Goal: Transaction & Acquisition: Purchase product/service

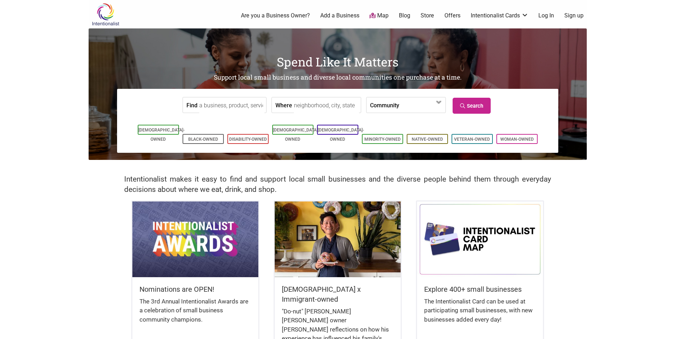
click at [386, 106] on label "Community" at bounding box center [384, 105] width 29 height 15
click at [331, 105] on input "Where" at bounding box center [326, 106] width 65 height 16
click at [324, 107] on input "Where" at bounding box center [326, 106] width 65 height 16
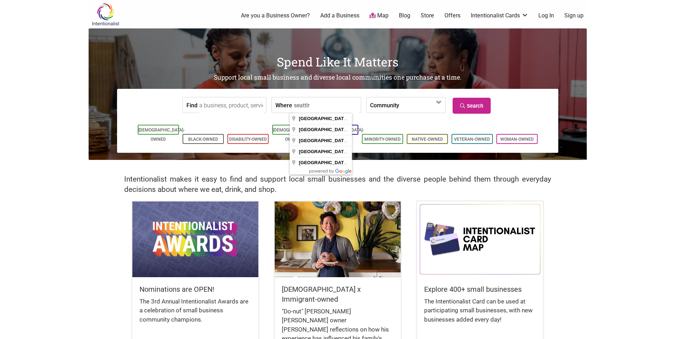
type input "seattlr"
click at [138, 168] on div "Intentionalist makes it easy to find and support local small businesses and the…" at bounding box center [338, 180] width 498 height 41
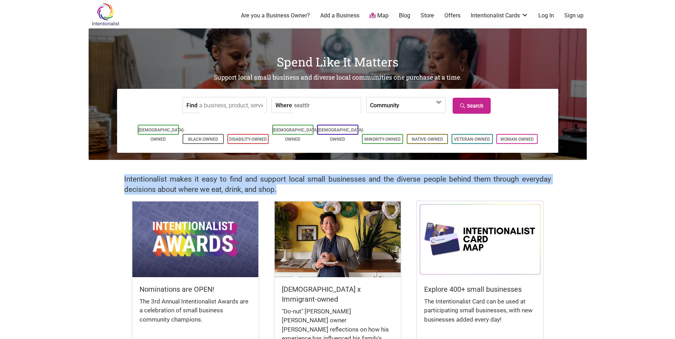
drag, startPoint x: 286, startPoint y: 190, endPoint x: 105, endPoint y: 180, distance: 181.4
click at [105, 180] on div "Intentionalist makes it easy to find and support local small businesses and the…" at bounding box center [338, 180] width 498 height 41
copy h2 "Intentionalist makes it easy to find and support local small businesses and the…"
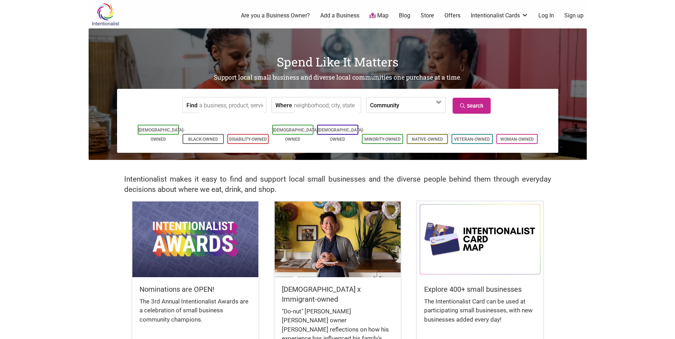
click at [305, 104] on input "Where" at bounding box center [326, 106] width 65 height 16
type input "[GEOGRAPHIC_DATA], [GEOGRAPHIC_DATA], [GEOGRAPHIC_DATA]"
click at [231, 105] on input "Find" at bounding box center [231, 106] width 65 height 16
click at [243, 137] on link "Disability-Owned" at bounding box center [248, 139] width 38 height 5
click at [217, 107] on input "Find" at bounding box center [231, 106] width 65 height 16
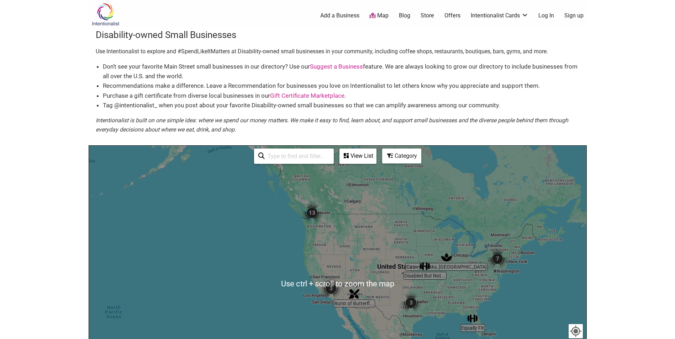
click at [311, 215] on img "13" at bounding box center [311, 212] width 21 height 21
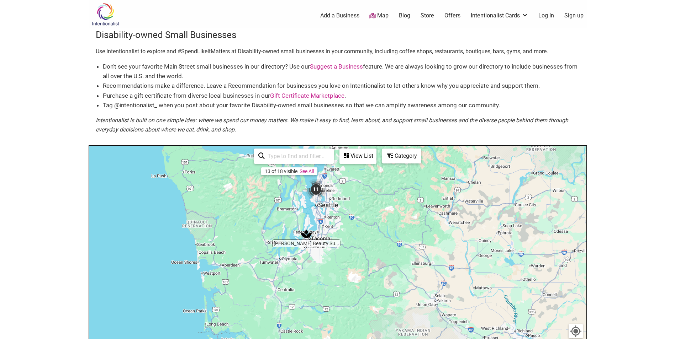
click at [319, 185] on img "11" at bounding box center [315, 189] width 21 height 21
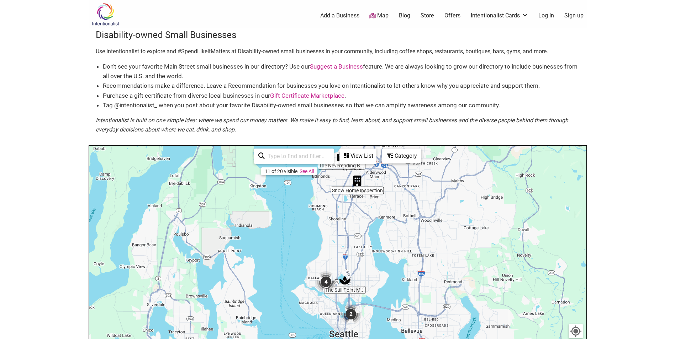
click at [344, 289] on div "To navigate, press the arrow keys." at bounding box center [338, 284] width 498 height 277
click at [348, 293] on div "To navigate, press the arrow keys." at bounding box center [338, 284] width 498 height 277
click at [324, 283] on img "4" at bounding box center [325, 282] width 21 height 21
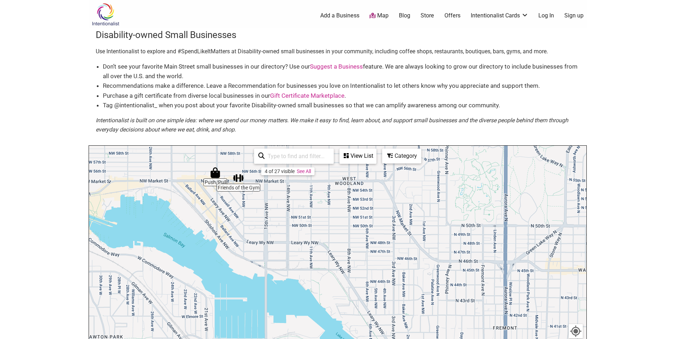
click at [239, 190] on div "To navigate, press the arrow keys." at bounding box center [338, 284] width 498 height 277
click at [212, 182] on div "To navigate, press the arrow keys." at bounding box center [338, 284] width 498 height 277
click at [213, 173] on img "Push/Pull" at bounding box center [215, 173] width 11 height 11
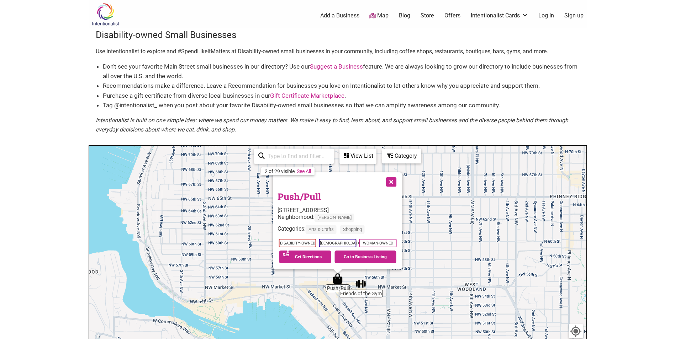
click at [451, 13] on link "Offers" at bounding box center [452, 16] width 16 height 8
click at [500, 15] on link "Intentionalist Cards" at bounding box center [500, 16] width 58 height 8
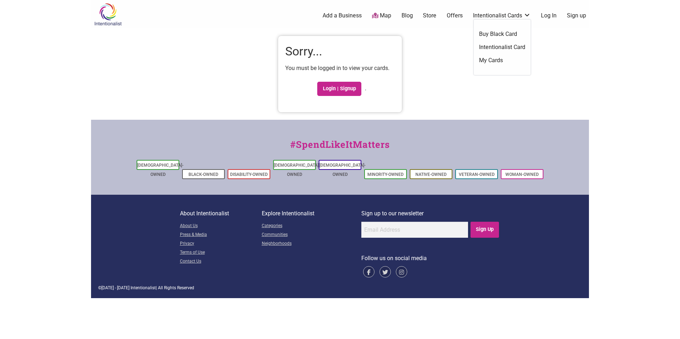
click at [495, 15] on link "Intentionalist Cards" at bounding box center [502, 16] width 58 height 8
click at [335, 90] on link "Login | Signup" at bounding box center [339, 89] width 44 height 14
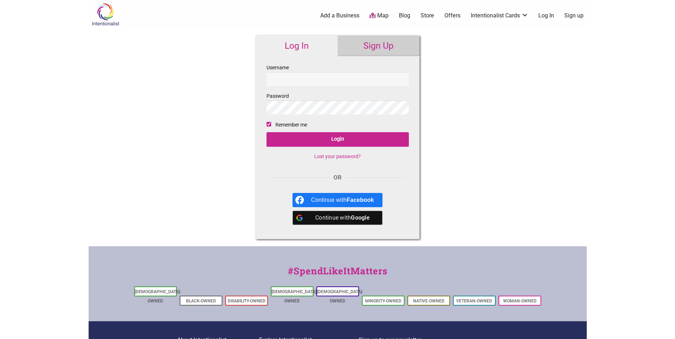
click at [304, 78] on input "Username" at bounding box center [338, 79] width 142 height 14
click at [399, 74] on input "Username" at bounding box center [338, 79] width 142 height 14
click at [267, 92] on div at bounding box center [267, 92] width 0 height 0
click at [400, 79] on input "Username" at bounding box center [338, 79] width 142 height 14
click at [441, 124] on div "Intentionalist Spend like it matters 0 Add a Business Map Blog Store Offers Int…" at bounding box center [338, 212] width 498 height 425
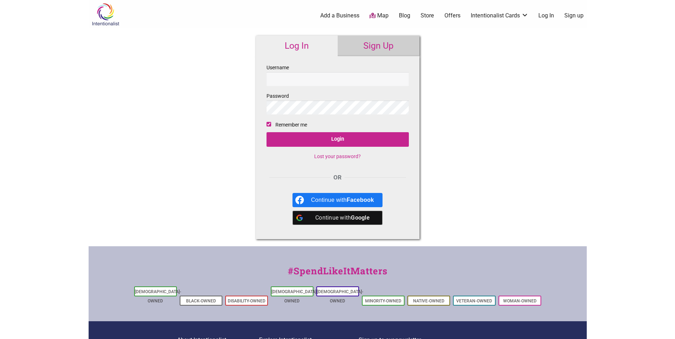
click at [267, 92] on div at bounding box center [267, 92] width 0 height 0
click at [399, 77] on input "Username" at bounding box center [338, 79] width 142 height 14
click at [522, 66] on div "Intentionalist Spend like it matters 0 Add a Business Map Blog Store Offers Int…" at bounding box center [338, 212] width 498 height 425
click at [492, 15] on link "Intentionalist Cards" at bounding box center [500, 16] width 58 height 8
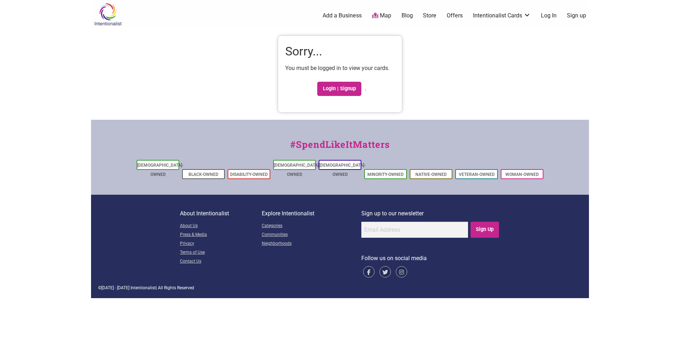
click at [346, 15] on link "Add a Business" at bounding box center [342, 16] width 39 height 8
click at [161, 164] on link "[DEMOGRAPHIC_DATA]-Owned" at bounding box center [160, 170] width 46 height 14
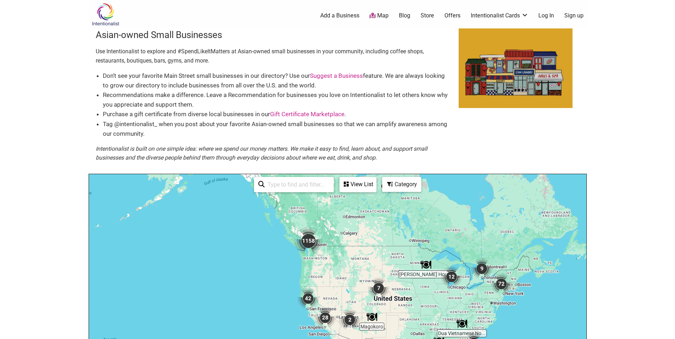
click at [298, 111] on link "Gift Certificate Marketplace" at bounding box center [307, 114] width 74 height 7
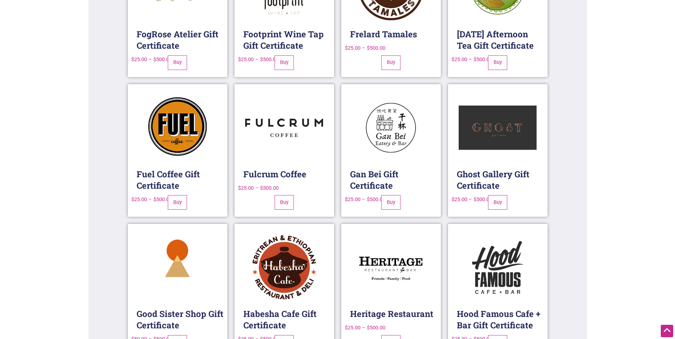
scroll to position [2455, 0]
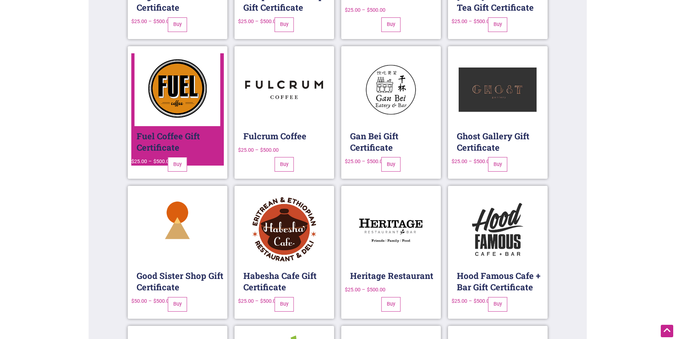
click at [178, 70] on img at bounding box center [178, 89] width 86 height 73
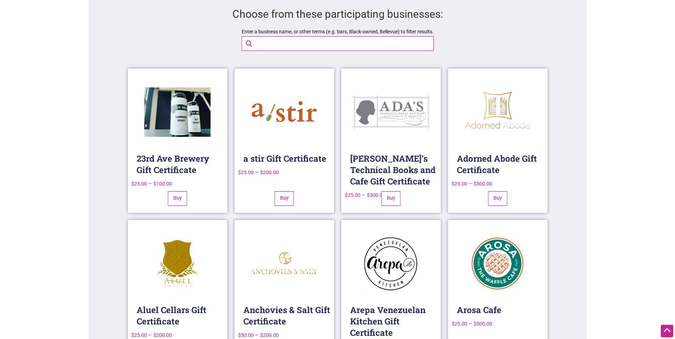
scroll to position [675, 0]
